Goal: Navigation & Orientation: Go to known website

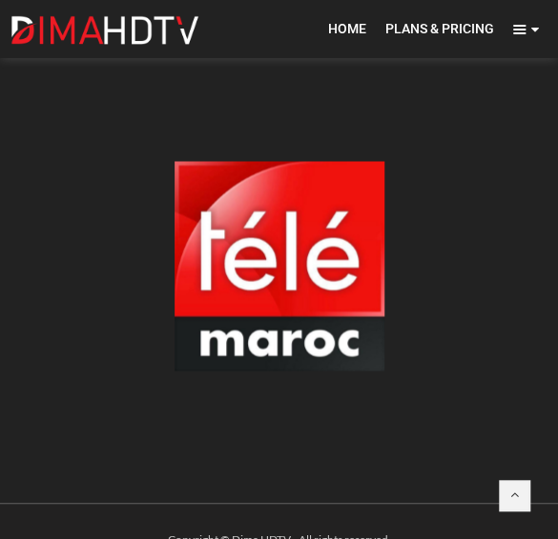
scroll to position [656, 0]
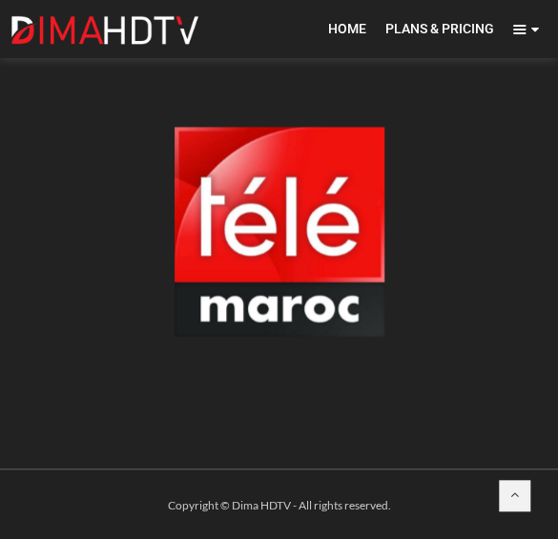
click at [528, 24] on div at bounding box center [525, 29] width 45 height 32
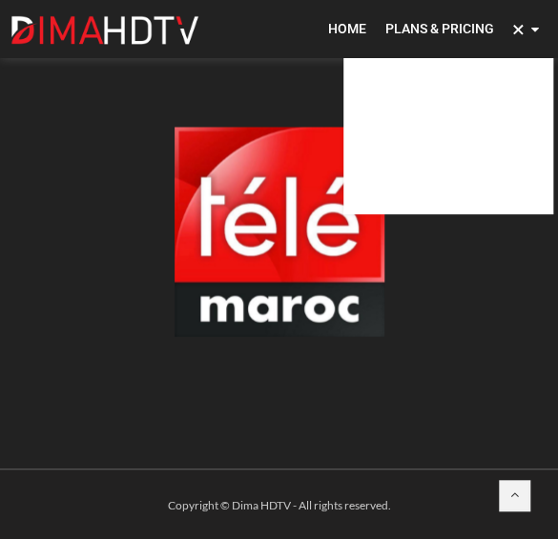
click at [517, 25] on span at bounding box center [519, 30] width 12 height 10
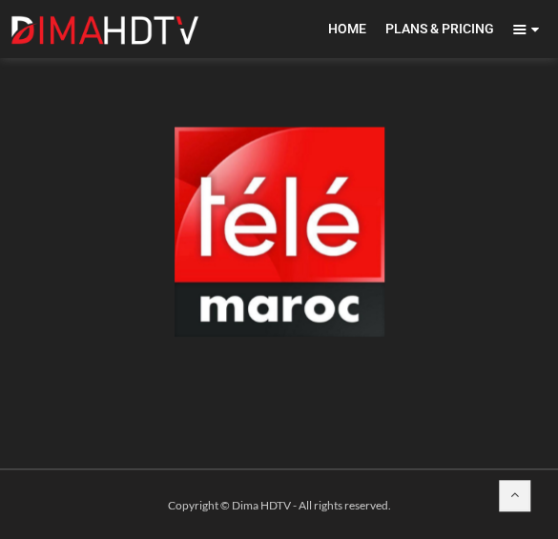
click at [537, 29] on icon at bounding box center [535, 29] width 8 height 13
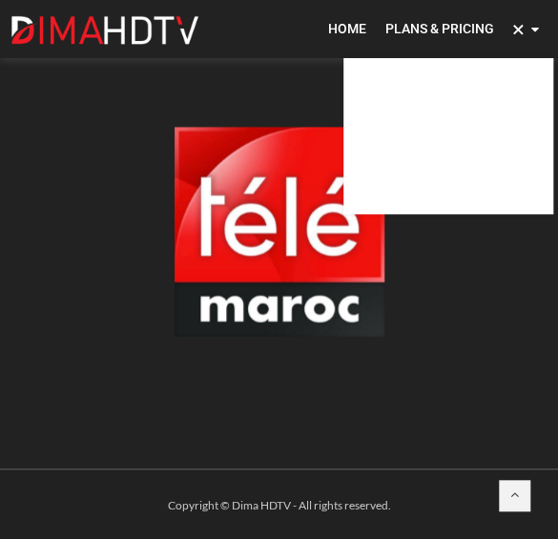
click at [515, 25] on span at bounding box center [519, 30] width 12 height 10
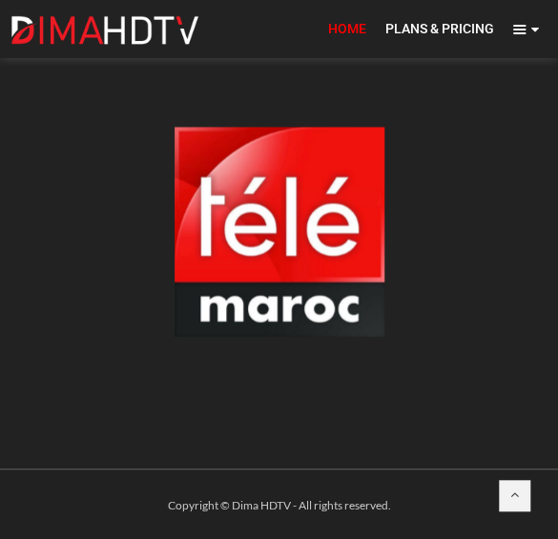
click at [353, 33] on span "Home" at bounding box center [347, 28] width 38 height 15
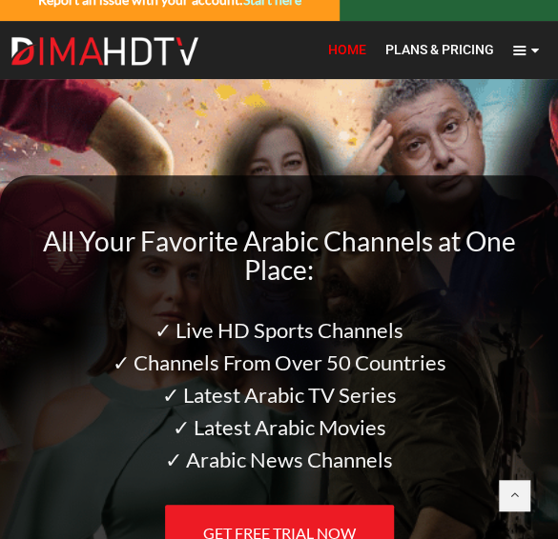
scroll to position [51, 0]
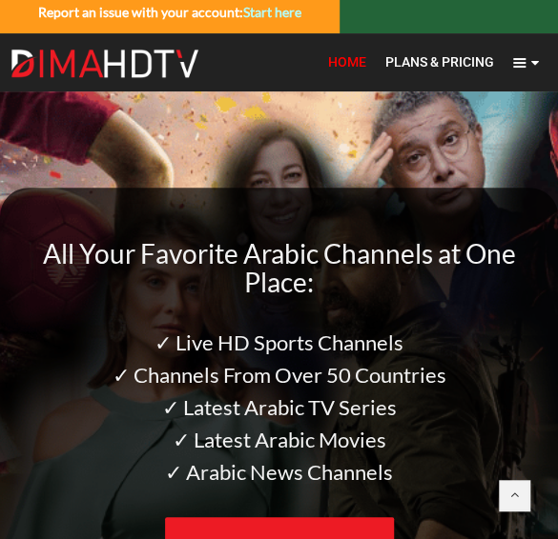
click at [353, 60] on span "Home" at bounding box center [347, 61] width 38 height 15
